Goal: Task Accomplishment & Management: Use online tool/utility

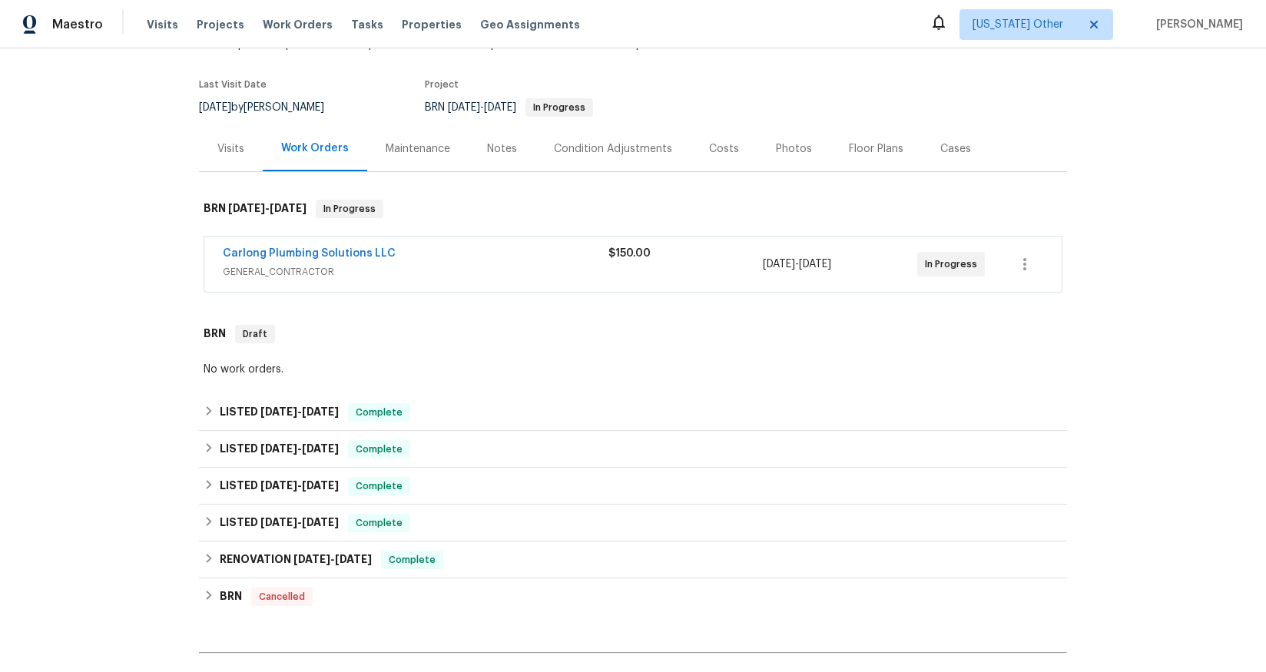
scroll to position [114, 0]
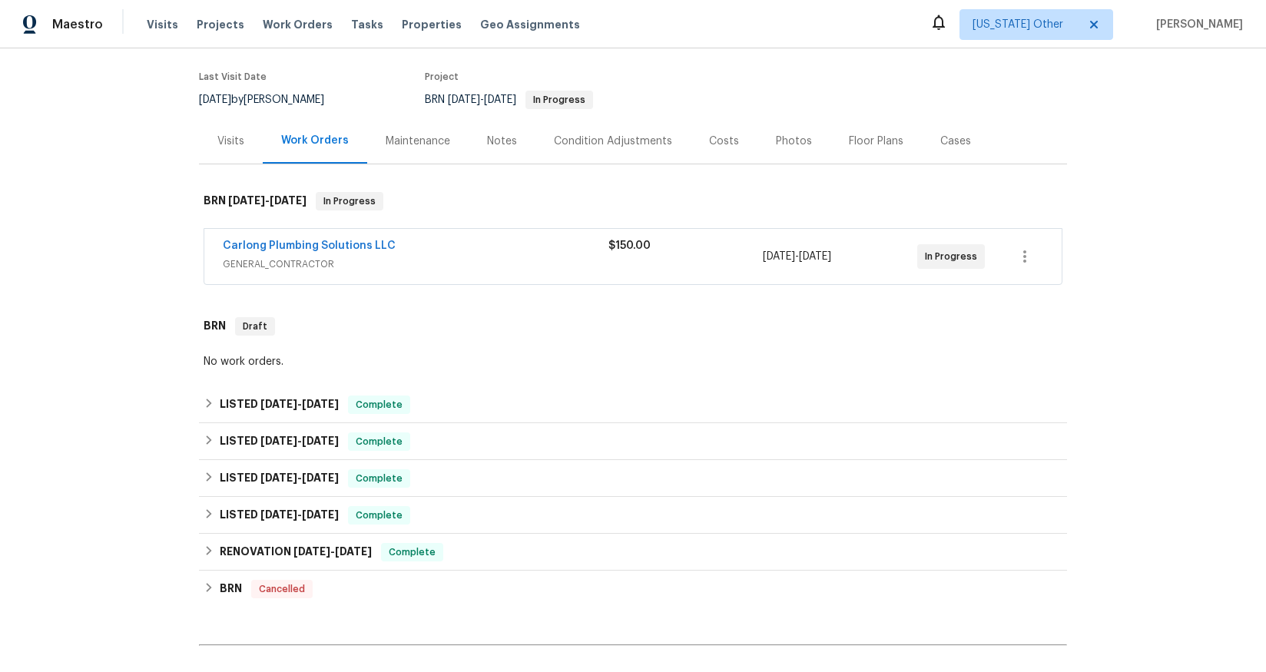
click at [283, 265] on span "GENERAL_CONTRACTOR" at bounding box center [416, 264] width 386 height 15
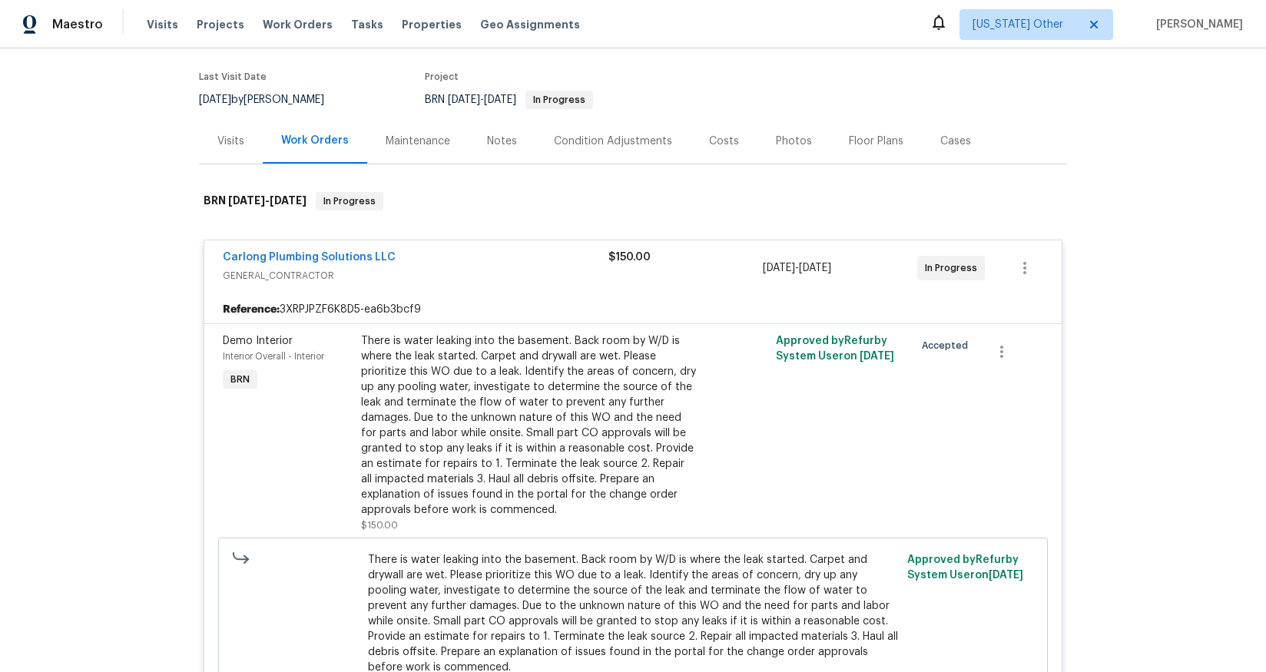
click at [392, 144] on div "Maintenance" at bounding box center [418, 141] width 65 height 15
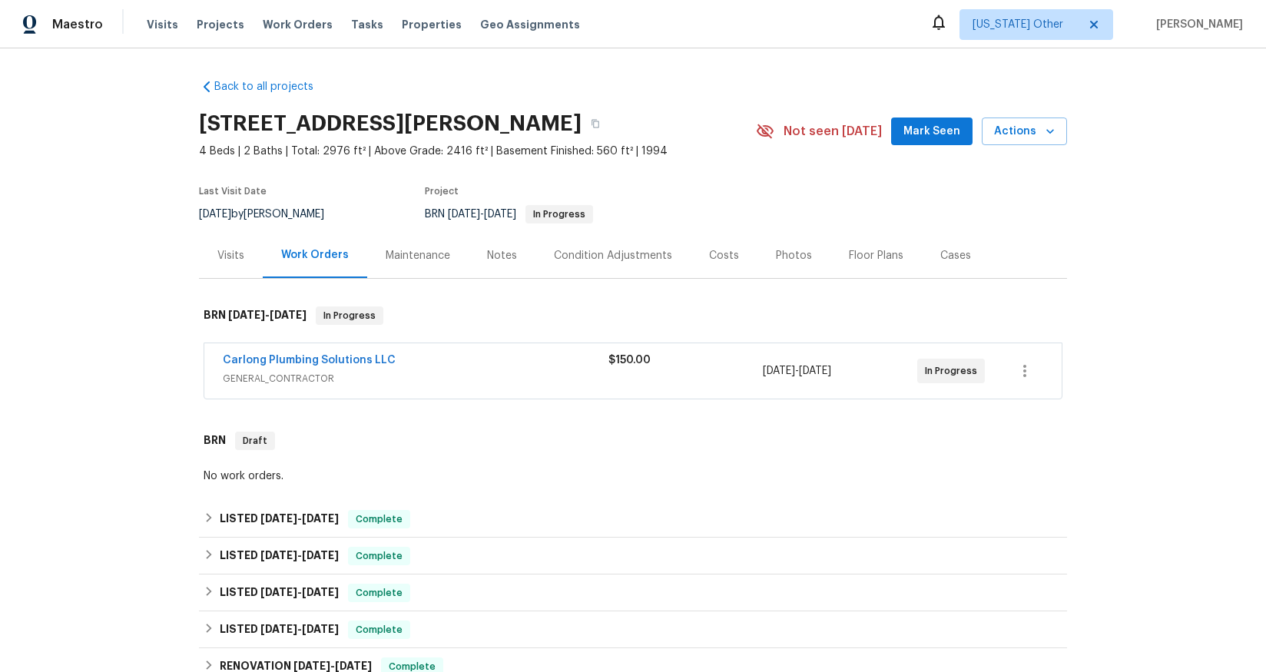
click at [322, 375] on span "GENERAL_CONTRACTOR" at bounding box center [416, 378] width 386 height 15
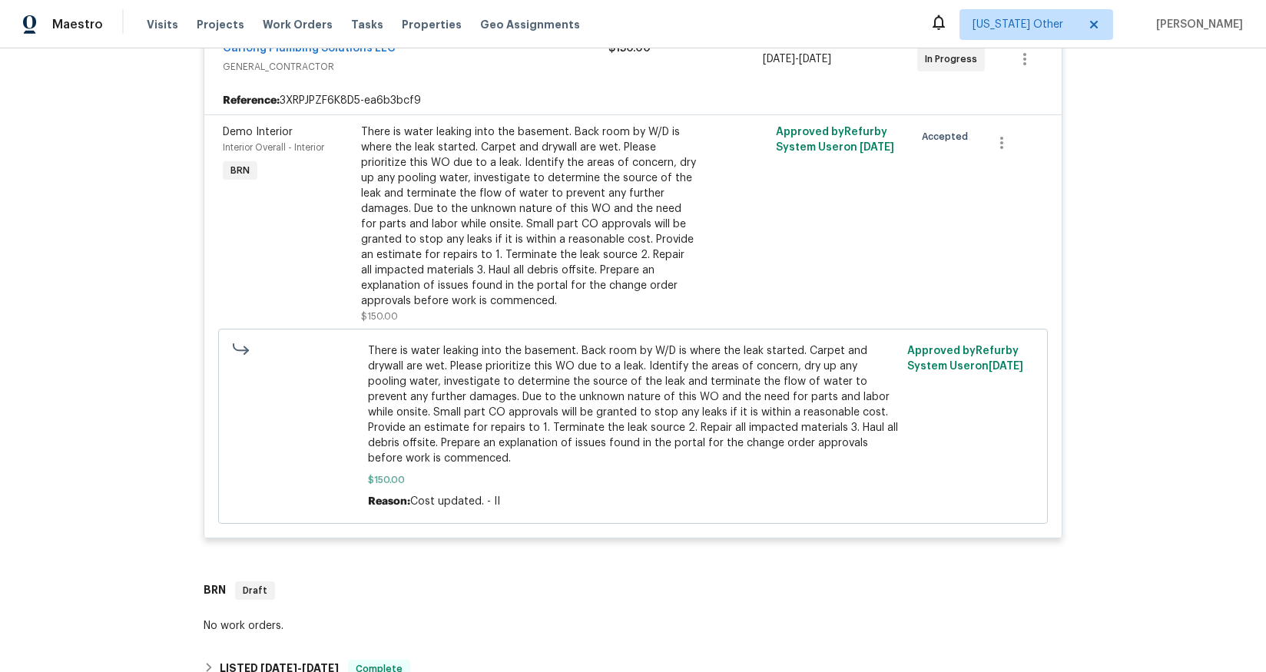
scroll to position [381, 0]
